Goal: Book appointment/travel/reservation

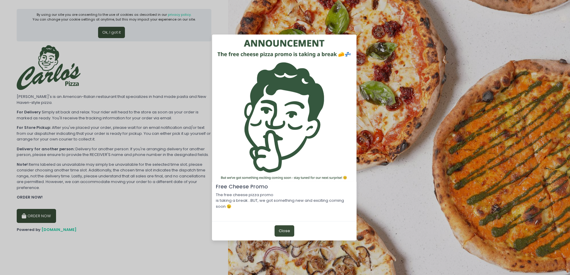
click at [279, 231] on button "Close" at bounding box center [285, 231] width 20 height 11
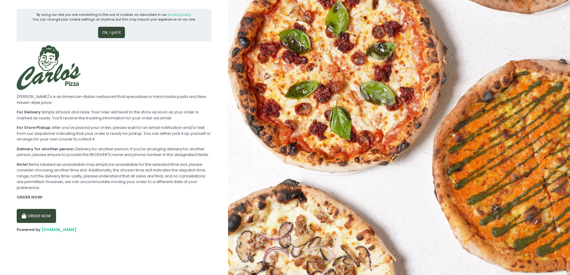
click at [117, 34] on button "Ok, I got it" at bounding box center [111, 32] width 27 height 11
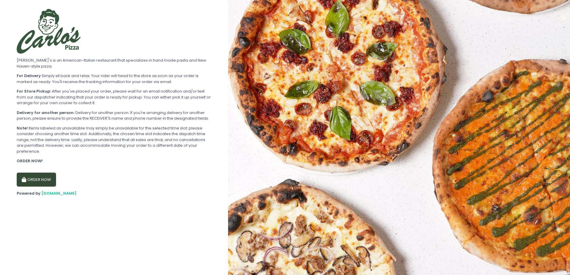
click at [36, 184] on button "ORDER NOW" at bounding box center [36, 180] width 39 height 14
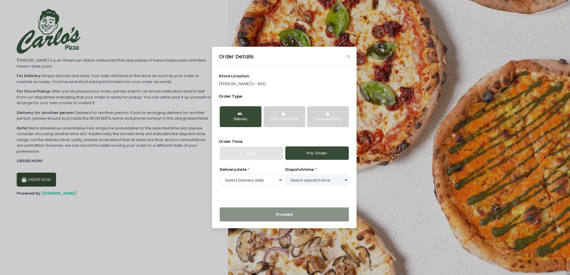
click at [311, 157] on link "Pre-Order" at bounding box center [316, 154] width 63 height 14
click at [278, 181] on select "Select Delivery date [DATE]" at bounding box center [251, 180] width 63 height 11
select select "[DATE]"
click at [220, 175] on select "Select Delivery date [DATE]" at bounding box center [251, 180] width 63 height 11
click at [347, 179] on select "Select dispatch time 11:30 AM - 12:00 PM 12:00 PM - 12:30 PM 12:30 PM - 01:00 P…" at bounding box center [316, 180] width 63 height 11
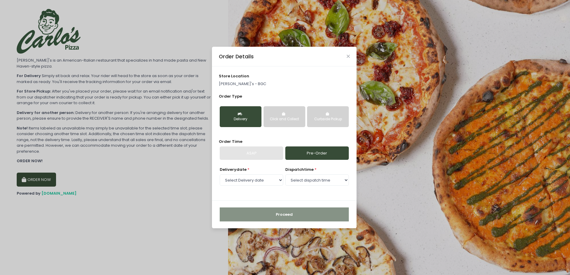
select select "19:30"
click at [285, 175] on select "Select dispatch time 11:30 AM - 12:00 PM 12:00 PM - 12:30 PM 12:30 PM - 01:00 P…" at bounding box center [316, 180] width 63 height 11
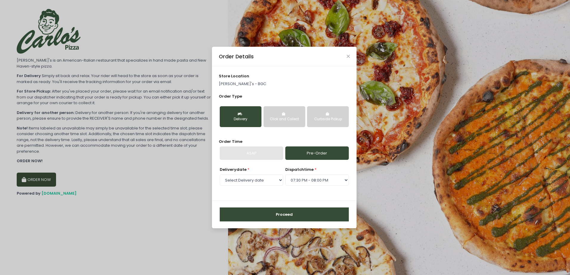
click at [294, 216] on button "Proceed" at bounding box center [284, 215] width 129 height 14
